Goal: Task Accomplishment & Management: Use online tool/utility

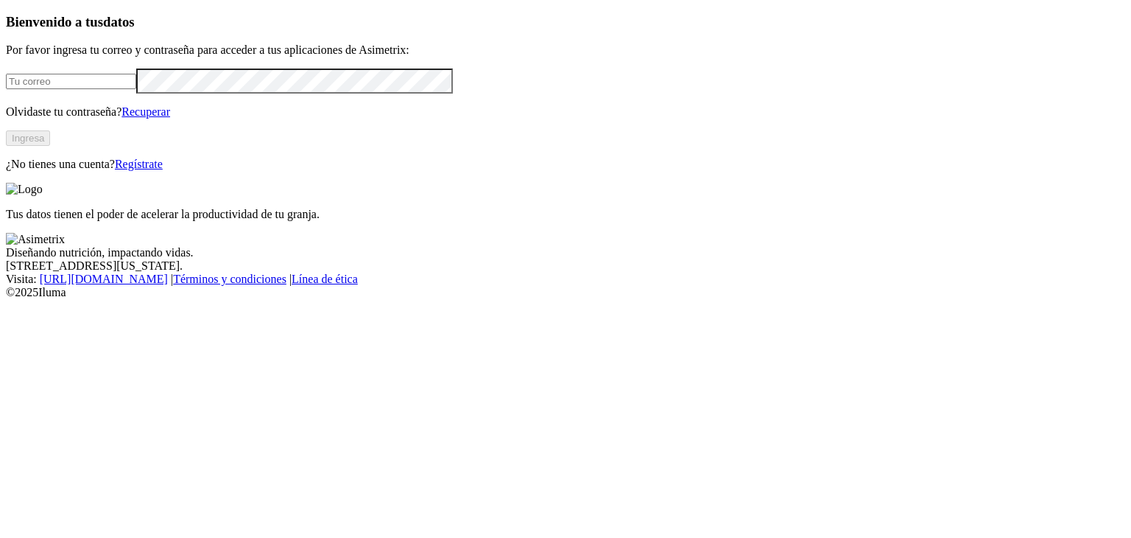
type input "[PERSON_NAME][EMAIL_ADDRESS][PERSON_NAME][DOMAIN_NAME]"
click at [50, 146] on button "Ingresa" at bounding box center [28, 137] width 44 height 15
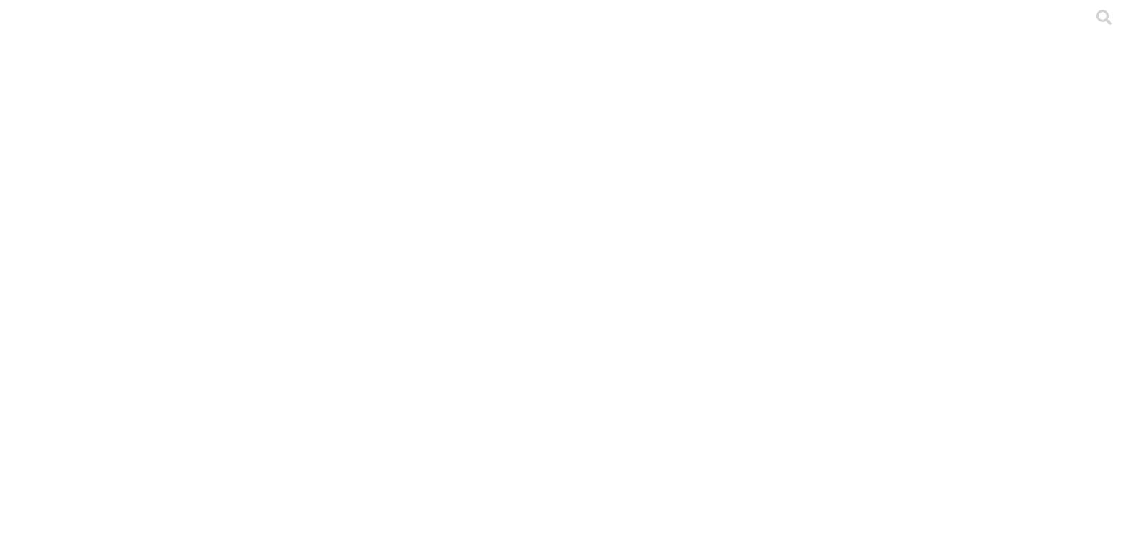
click at [969, 352] on div at bounding box center [566, 269] width 1120 height 538
